Goal: Answer question/provide support

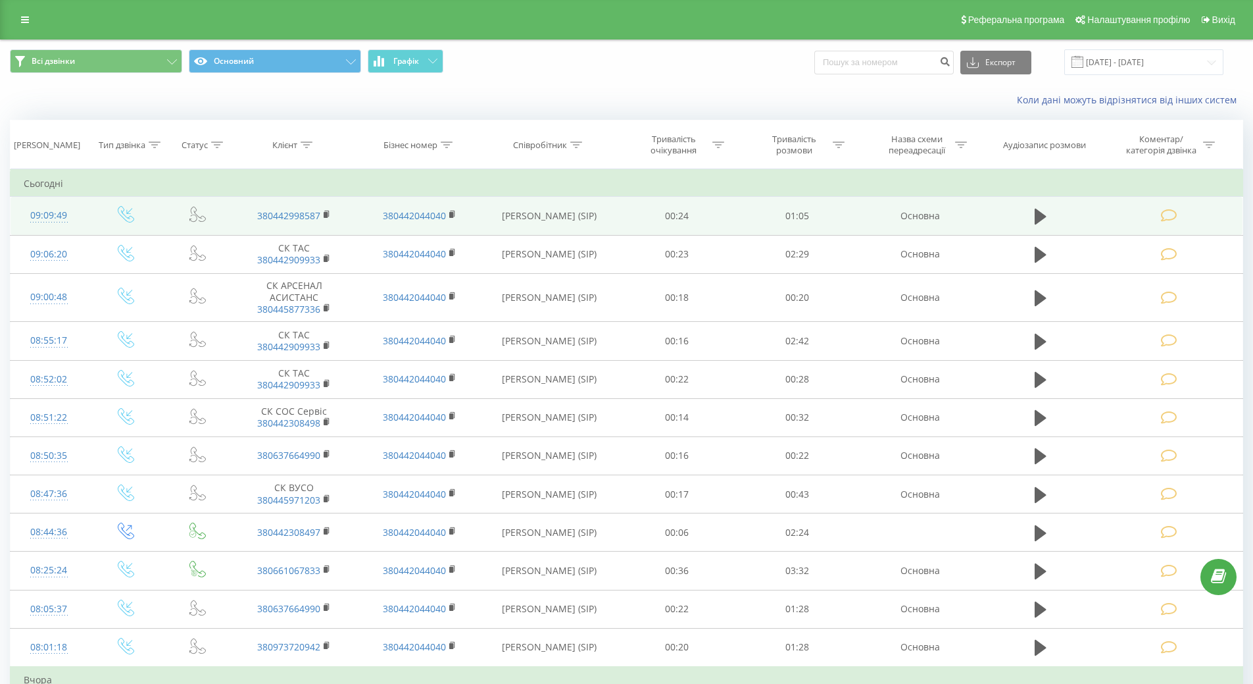
click at [49, 216] on div "09:09:49" at bounding box center [49, 216] width 51 height 26
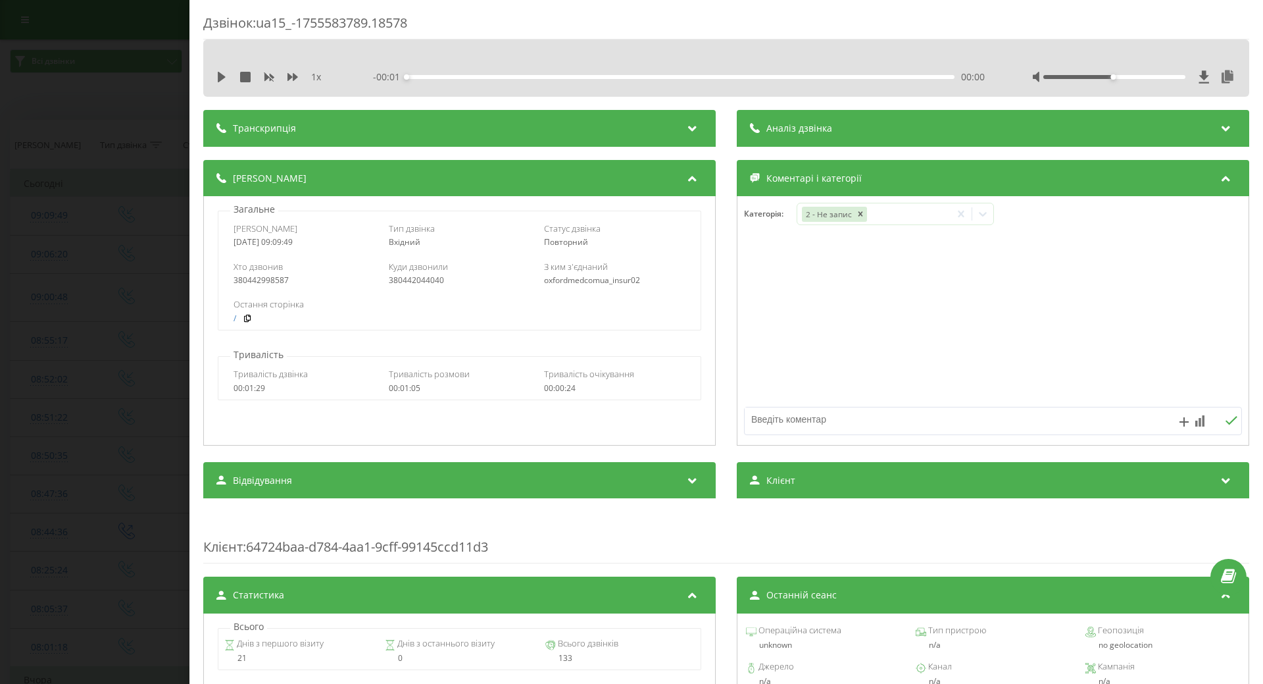
click at [796, 421] on textarea at bounding box center [943, 419] width 397 height 24
click at [978, 212] on icon at bounding box center [982, 213] width 13 height 13
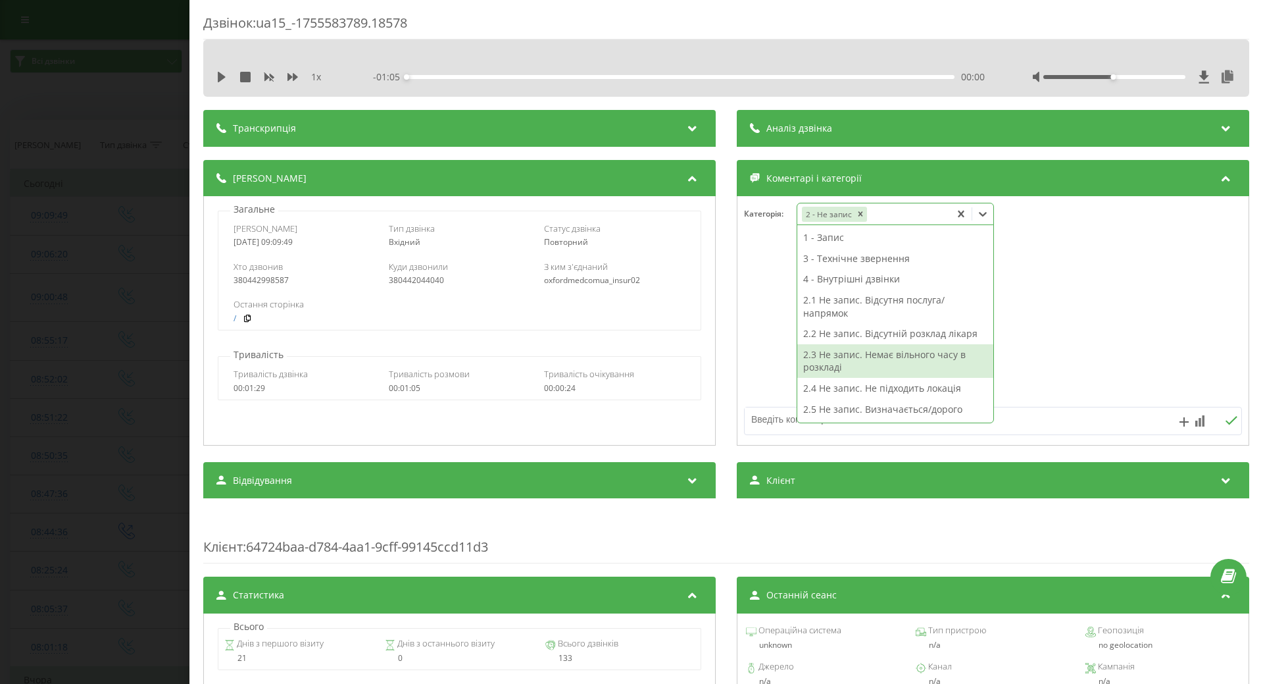
click at [883, 363] on div "2.3 Не запис. Немає вільного часу в розкладі" at bounding box center [895, 361] width 196 height 34
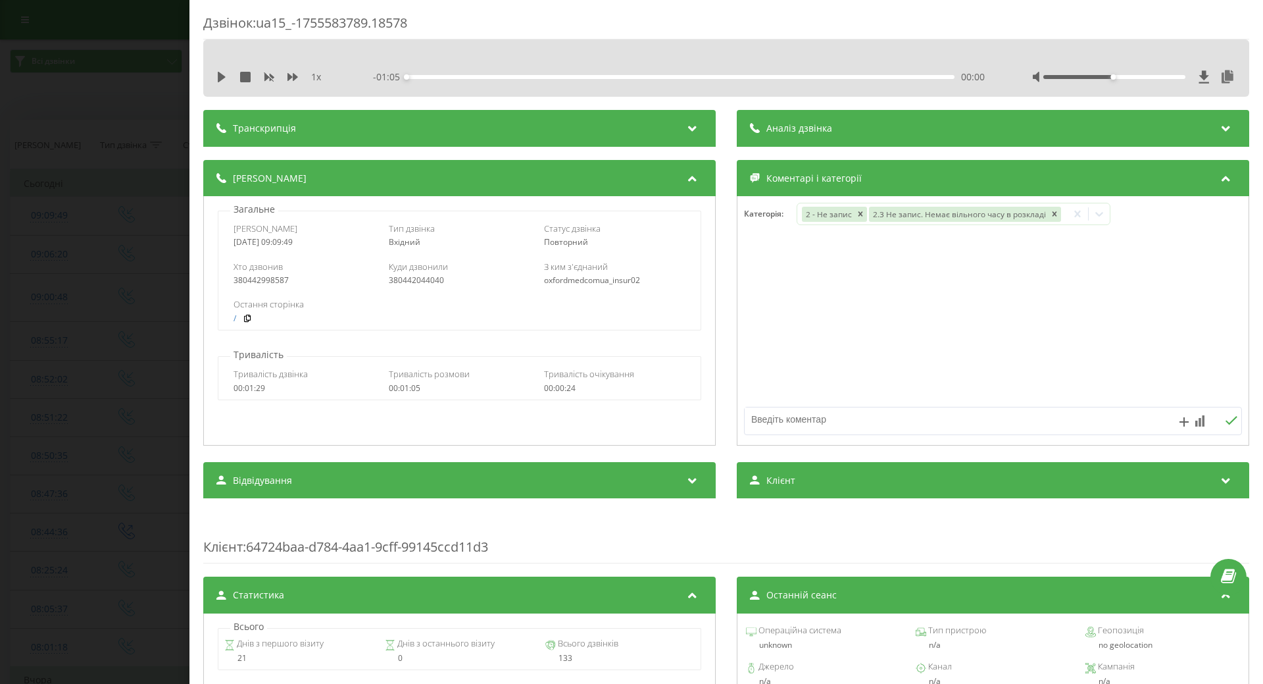
click at [738, 331] on div at bounding box center [993, 321] width 511 height 158
click at [772, 429] on textarea at bounding box center [943, 419] width 397 height 24
drag, startPoint x: 147, startPoint y: 420, endPoint x: 232, endPoint y: 394, distance: 88.9
click at [147, 419] on div "Дзвінок : ua15_-1755583789.18578 1 x - 01:05 00:00 00:00 Транскрипція Для AI-ан…" at bounding box center [631, 342] width 1263 height 684
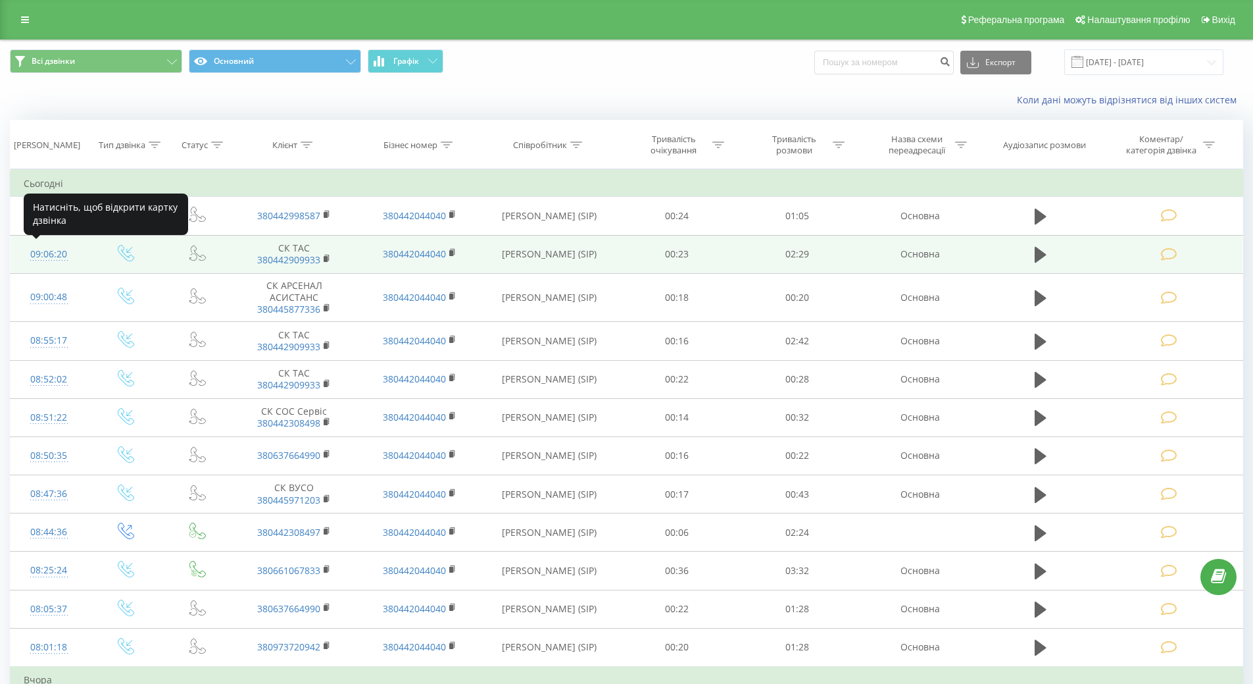
click at [45, 253] on div "09:06:20" at bounding box center [49, 254] width 51 height 26
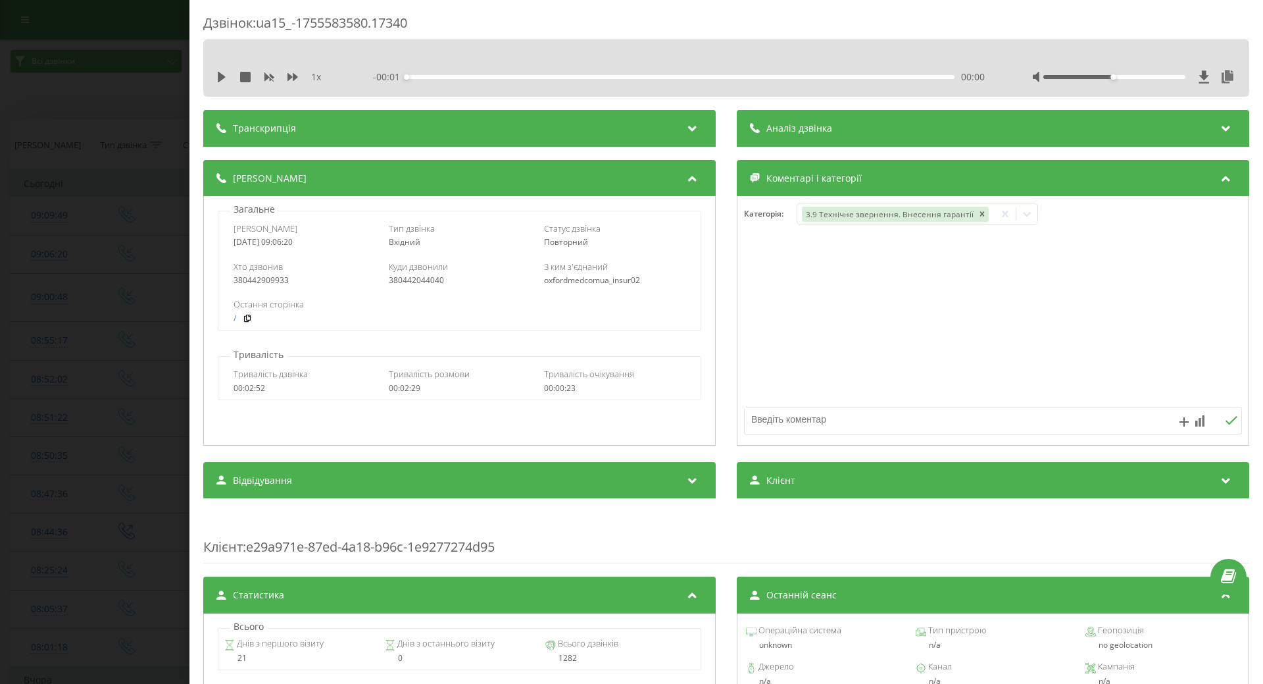
click at [30, 288] on div "Дзвінок : ua15_-1755583580.17340 1 x - 00:01 00:00 00:00 Транскрипція Для AI-ан…" at bounding box center [631, 342] width 1263 height 684
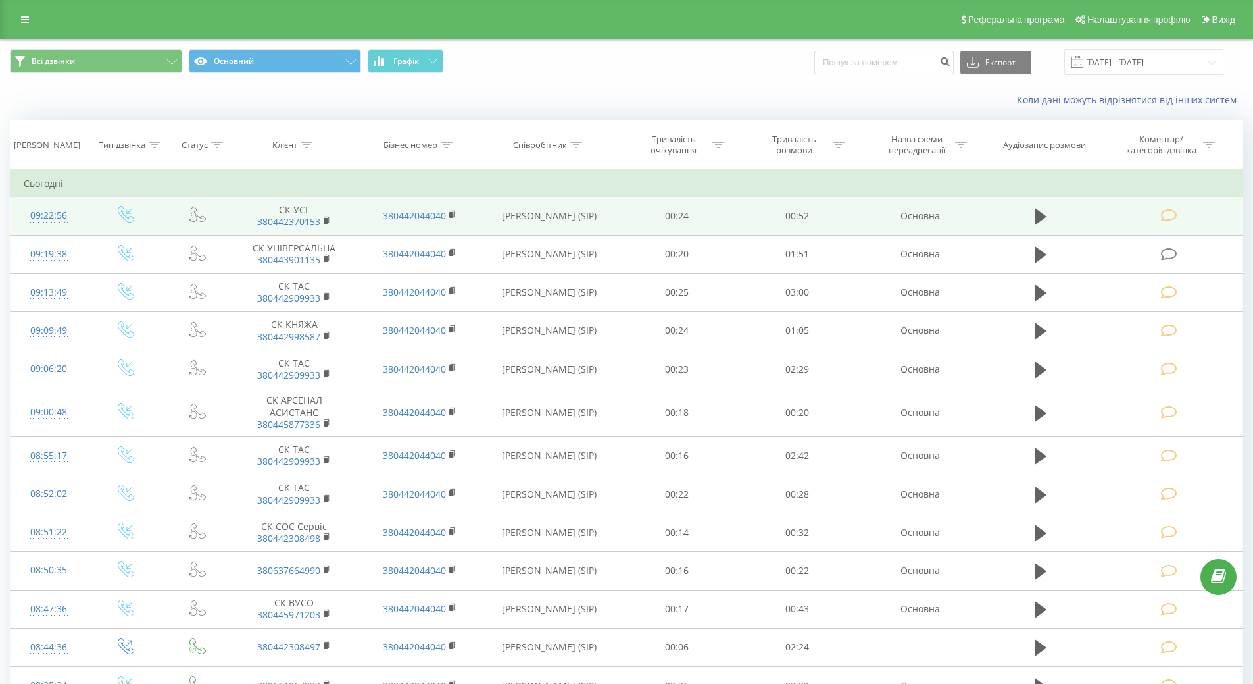
click at [1173, 216] on icon at bounding box center [1169, 216] width 16 height 14
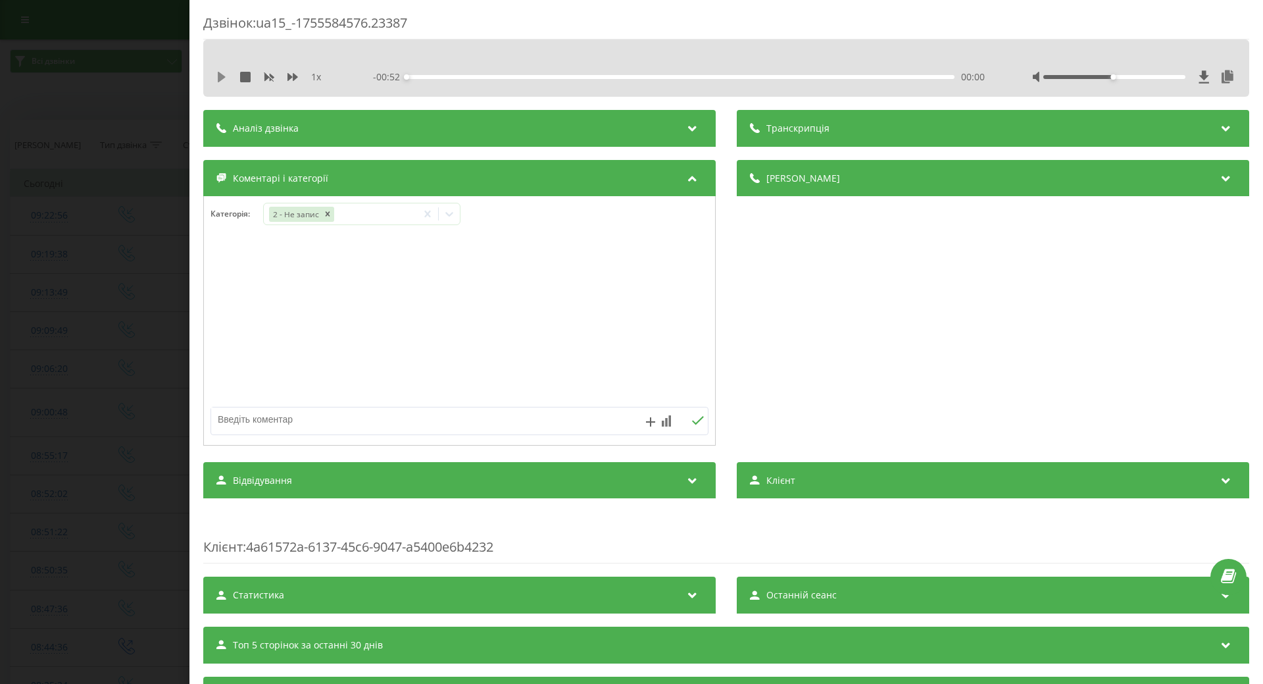
click at [222, 80] on icon at bounding box center [221, 77] width 11 height 11
click at [459, 220] on div at bounding box center [449, 213] width 21 height 21
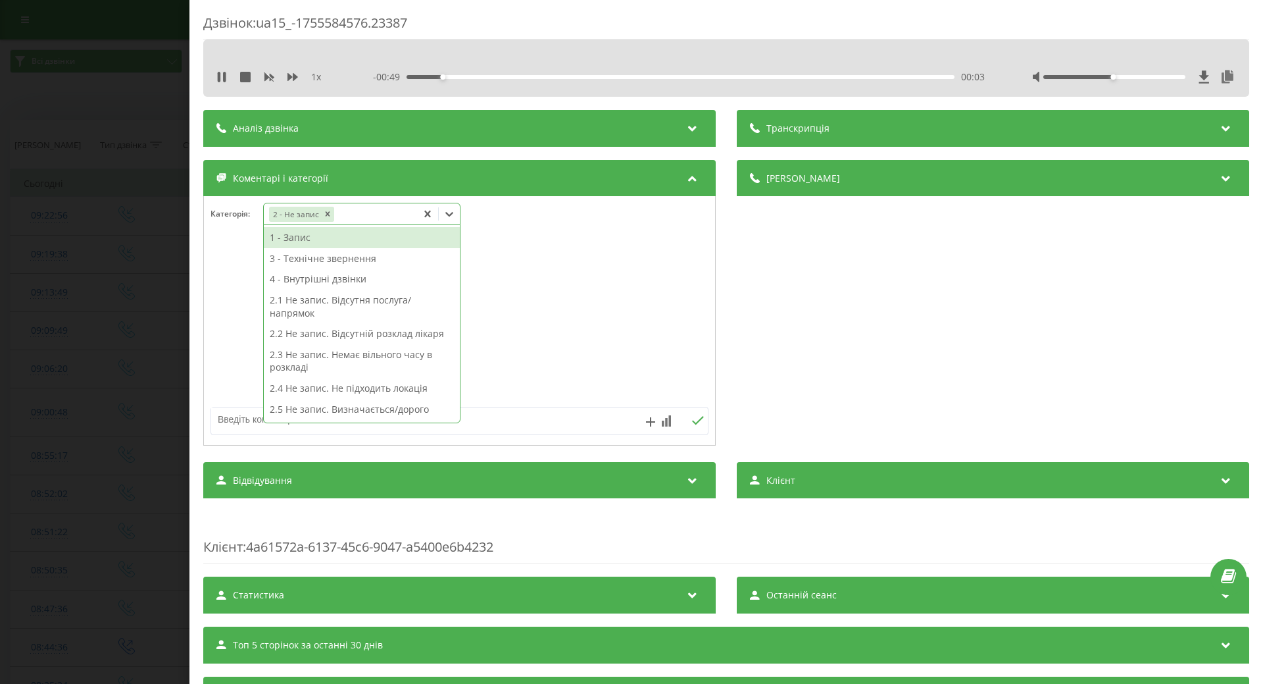
click at [369, 331] on div "2.2 Не запис. Відсутній розклад лікаря" at bounding box center [362, 333] width 196 height 21
click at [554, 309] on div at bounding box center [459, 321] width 511 height 158
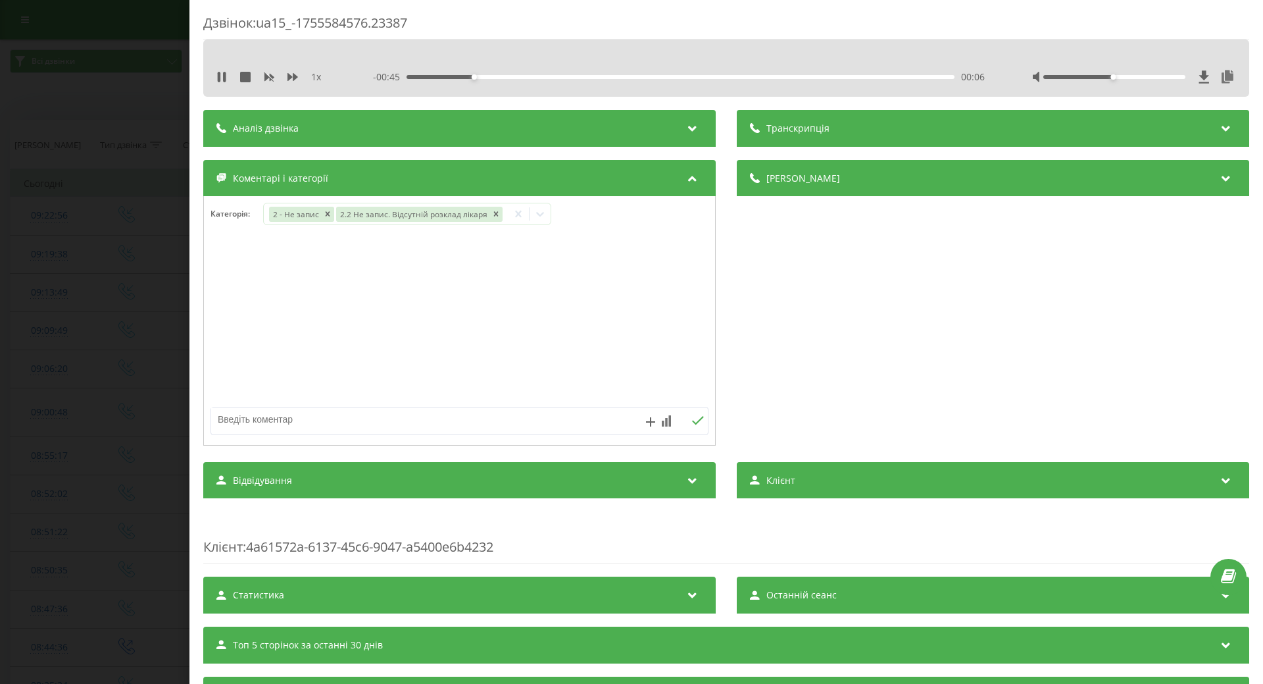
click at [335, 421] on textarea at bounding box center [409, 419] width 397 height 24
type textarea "ендокр. [GEOGRAPHIC_DATA]"
click at [696, 418] on icon at bounding box center [698, 420] width 13 height 9
